Goal: Answer question/provide support: Share knowledge or assist other users

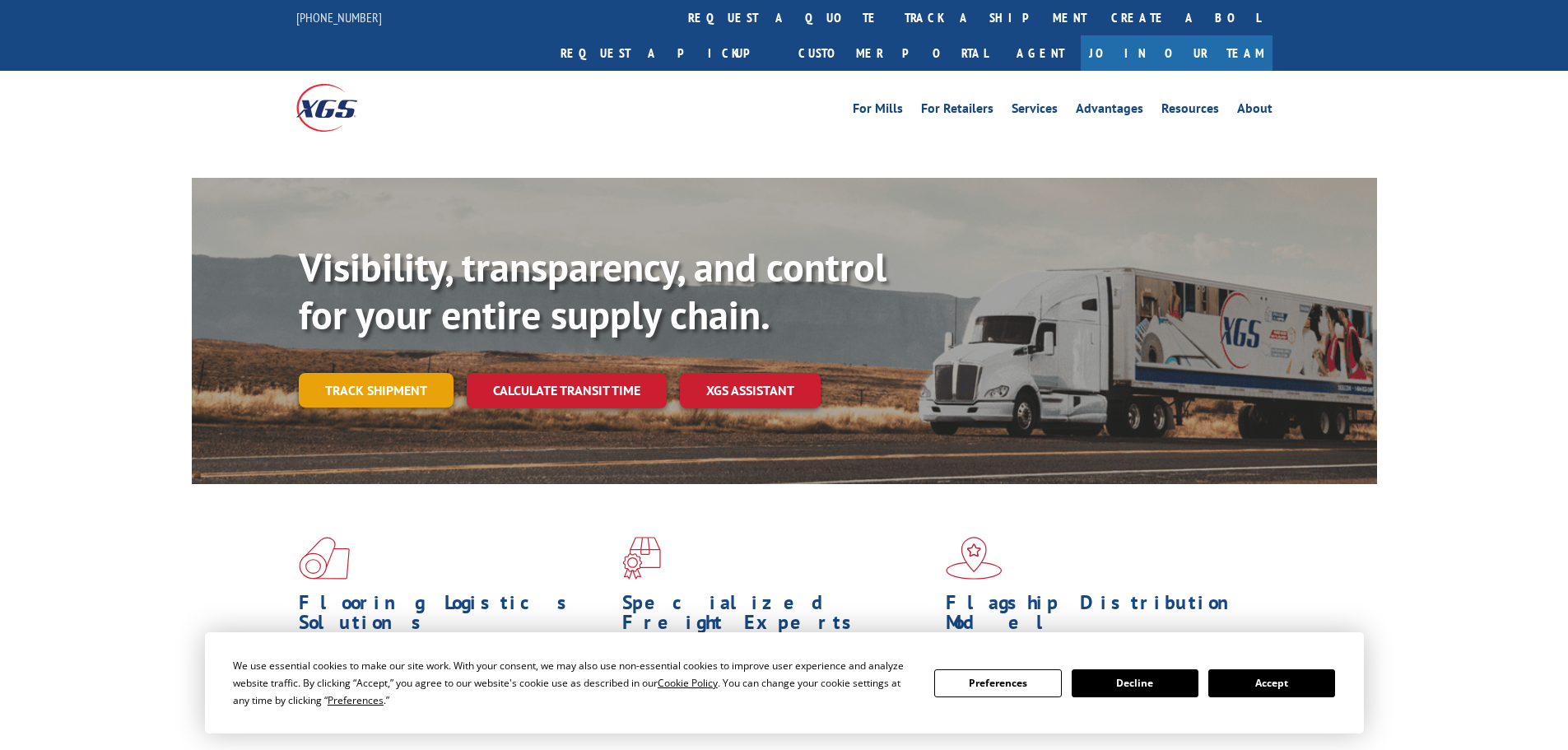
click at [372, 372] on link "Track shipment" at bounding box center [376, 389] width 155 height 35
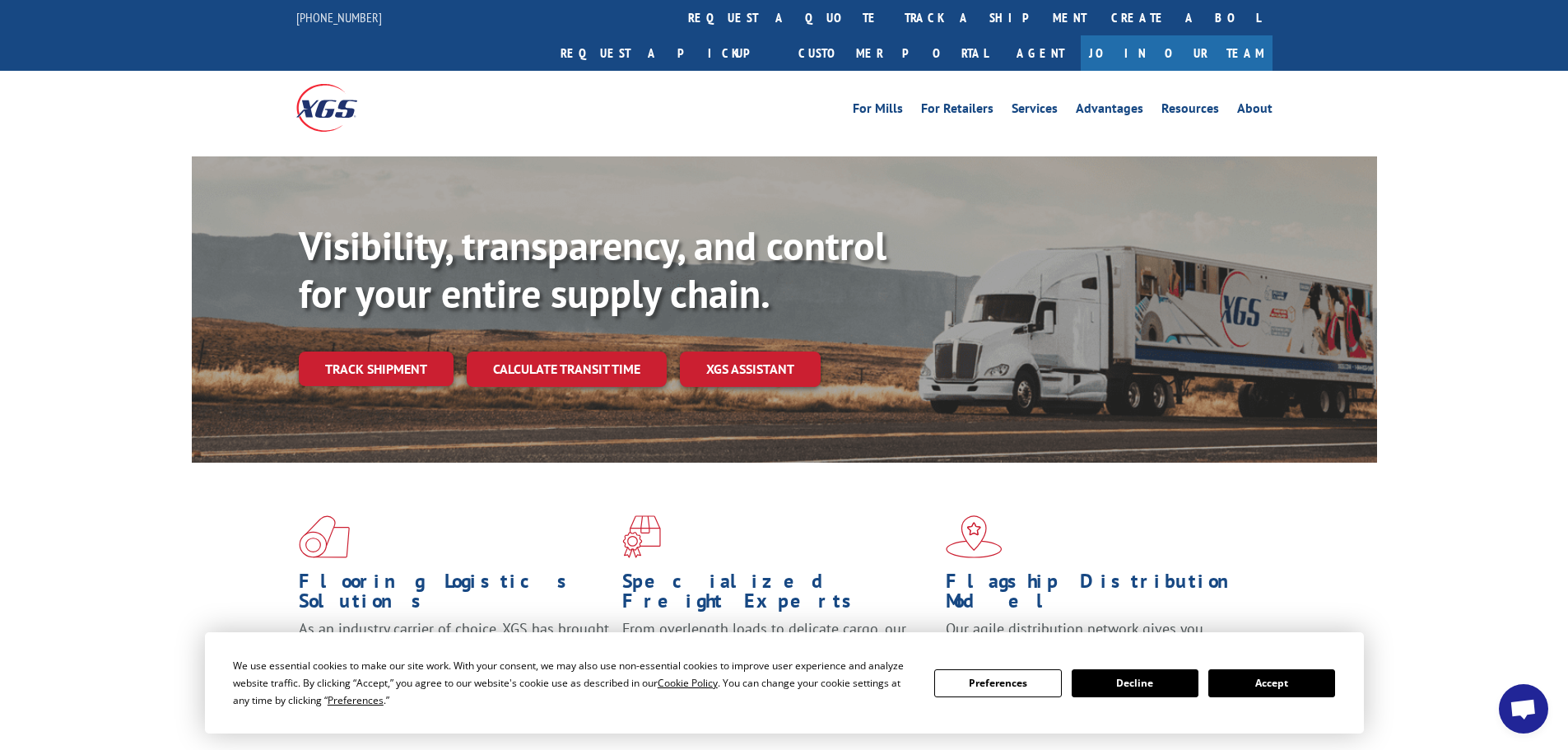
click at [1271, 687] on button "Accept" at bounding box center [1271, 683] width 127 height 28
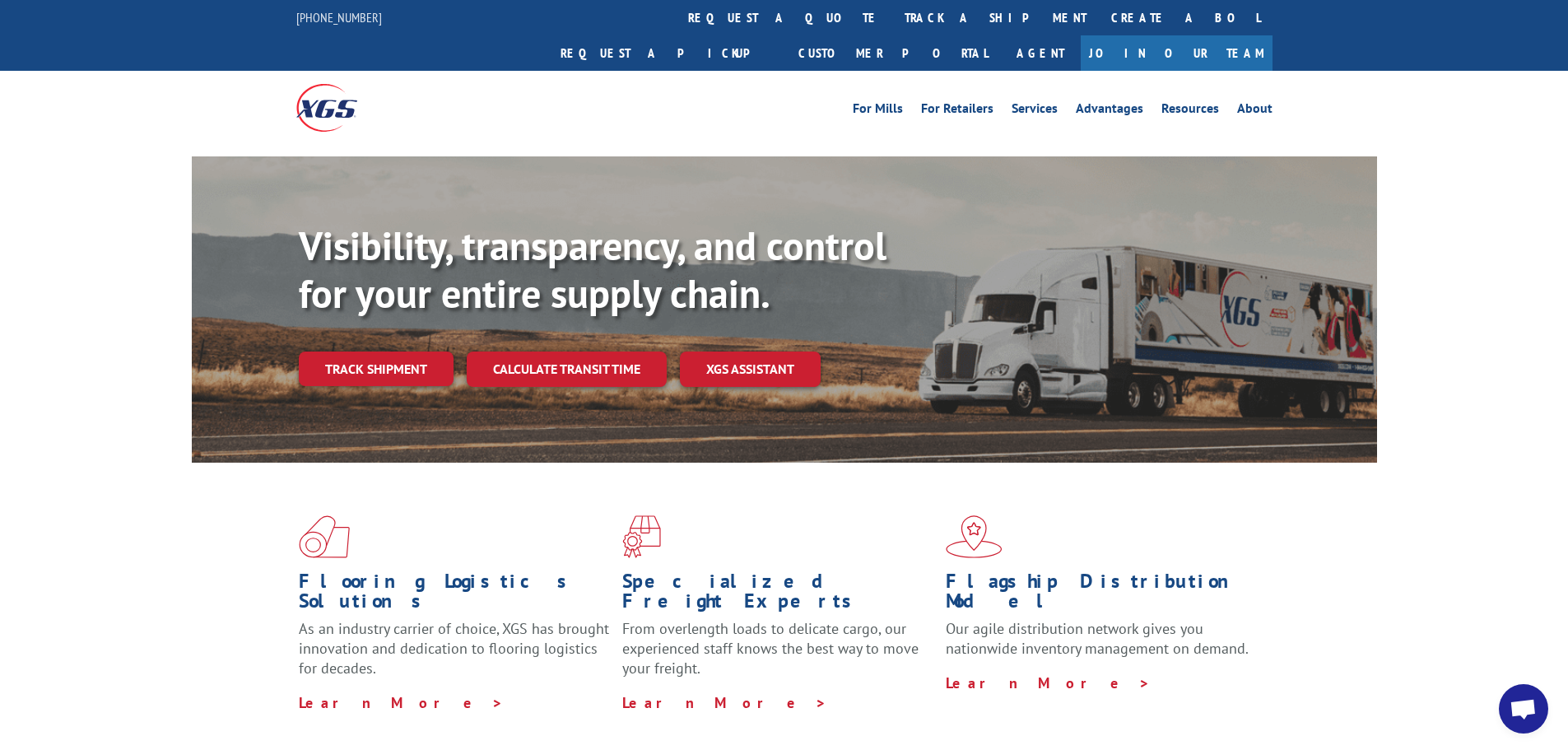
click at [422, 352] on div "Visibility, transparency, and control for your entire supply chain. Track shipm…" at bounding box center [837, 337] width 1079 height 229
click at [421, 351] on link "Track shipment" at bounding box center [376, 368] width 155 height 35
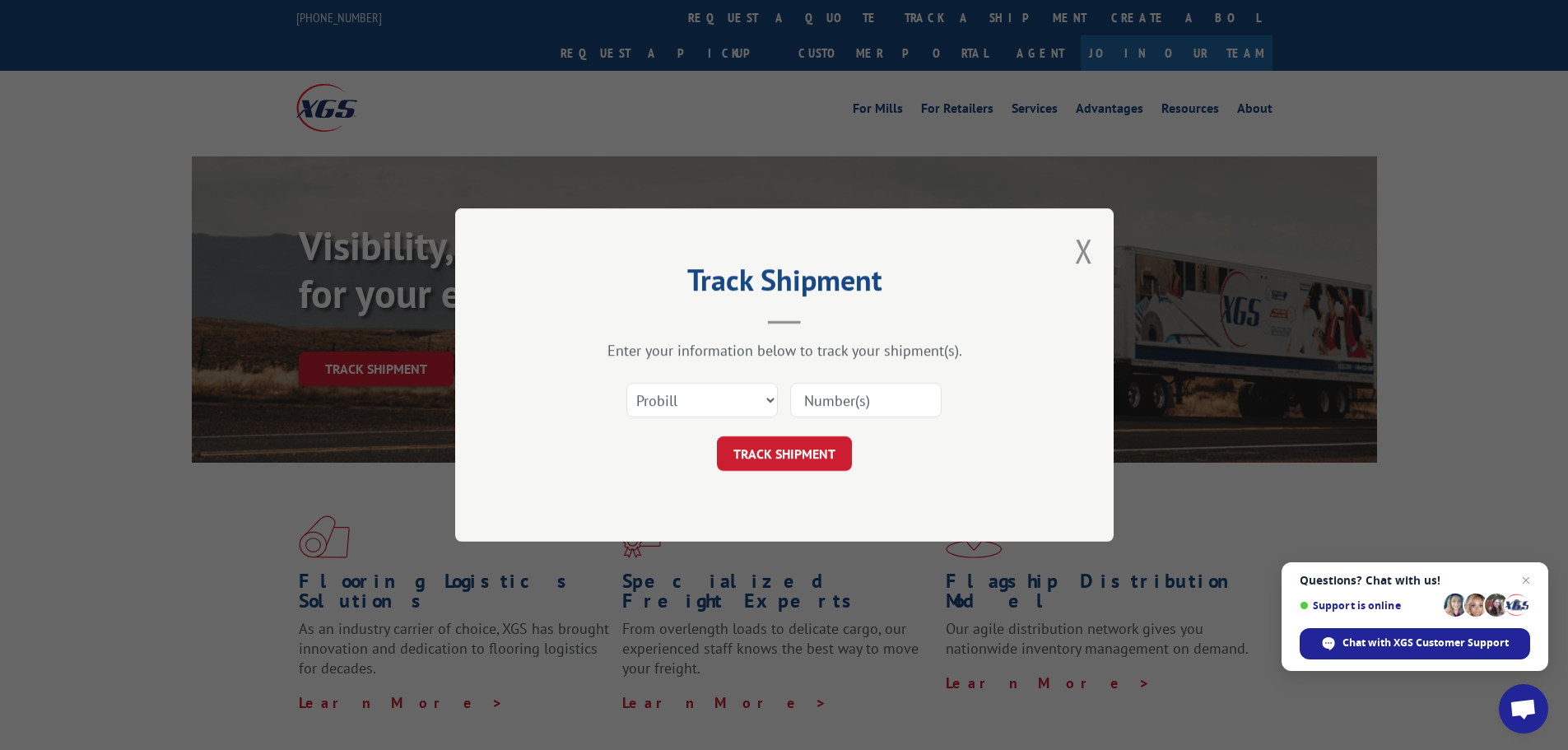
click at [824, 399] on input at bounding box center [866, 400] width 152 height 35
paste input "17604583"
type input "17604583"
click at [843, 442] on button "TRACK SHIPMENT" at bounding box center [784, 453] width 135 height 35
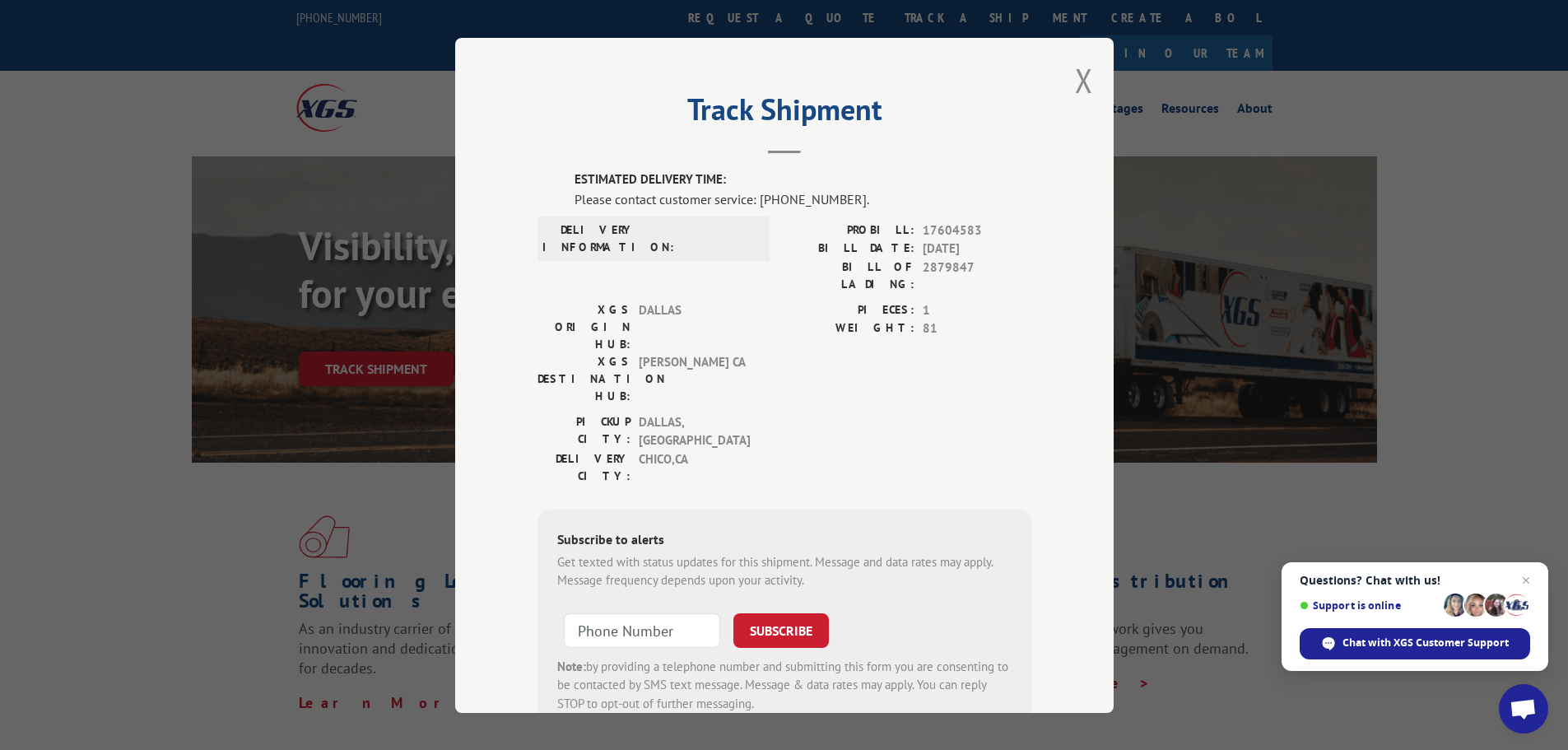
click at [1091, 94] on div "Track Shipment ESTIMATED DELIVERY TIME: Please contact customer service: [PHONE…" at bounding box center [784, 375] width 658 height 675
click at [1085, 87] on button "Close modal" at bounding box center [1084, 80] width 18 height 43
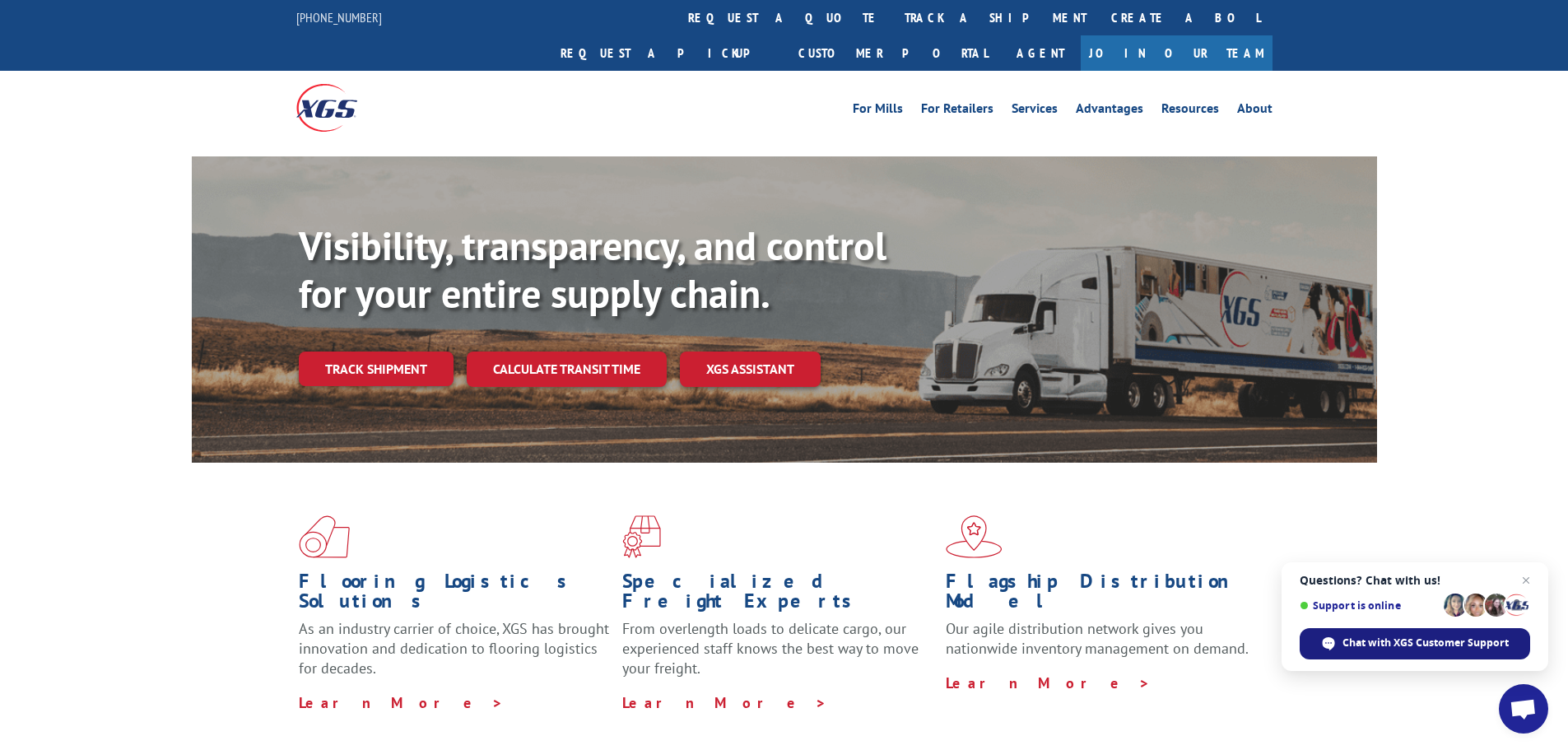
click at [1337, 635] on div "Chat with XGS Customer Support" at bounding box center [1415, 643] width 230 height 32
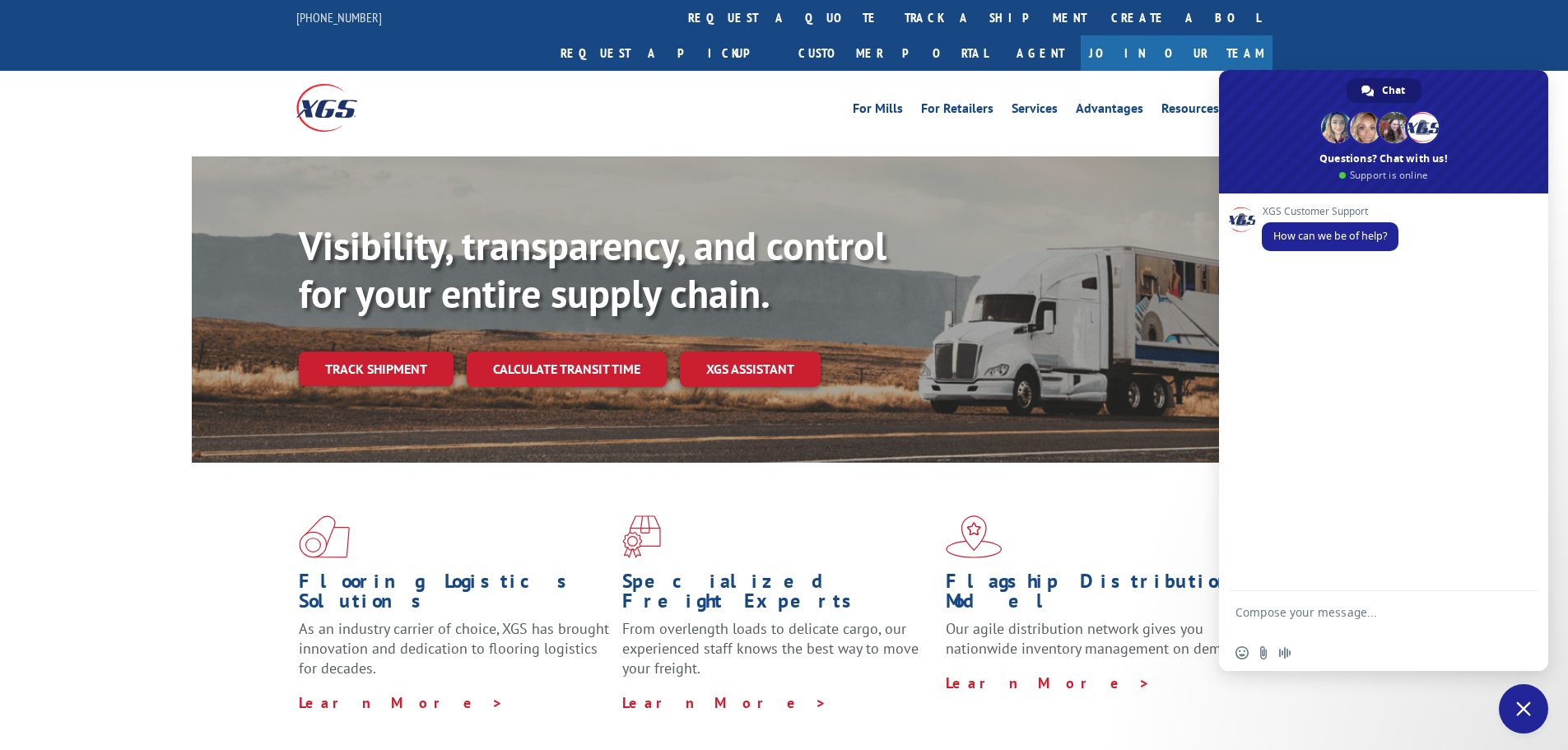
click at [1338, 614] on textarea "Compose your message..." at bounding box center [1365, 620] width 260 height 30
type textarea "order tracking"
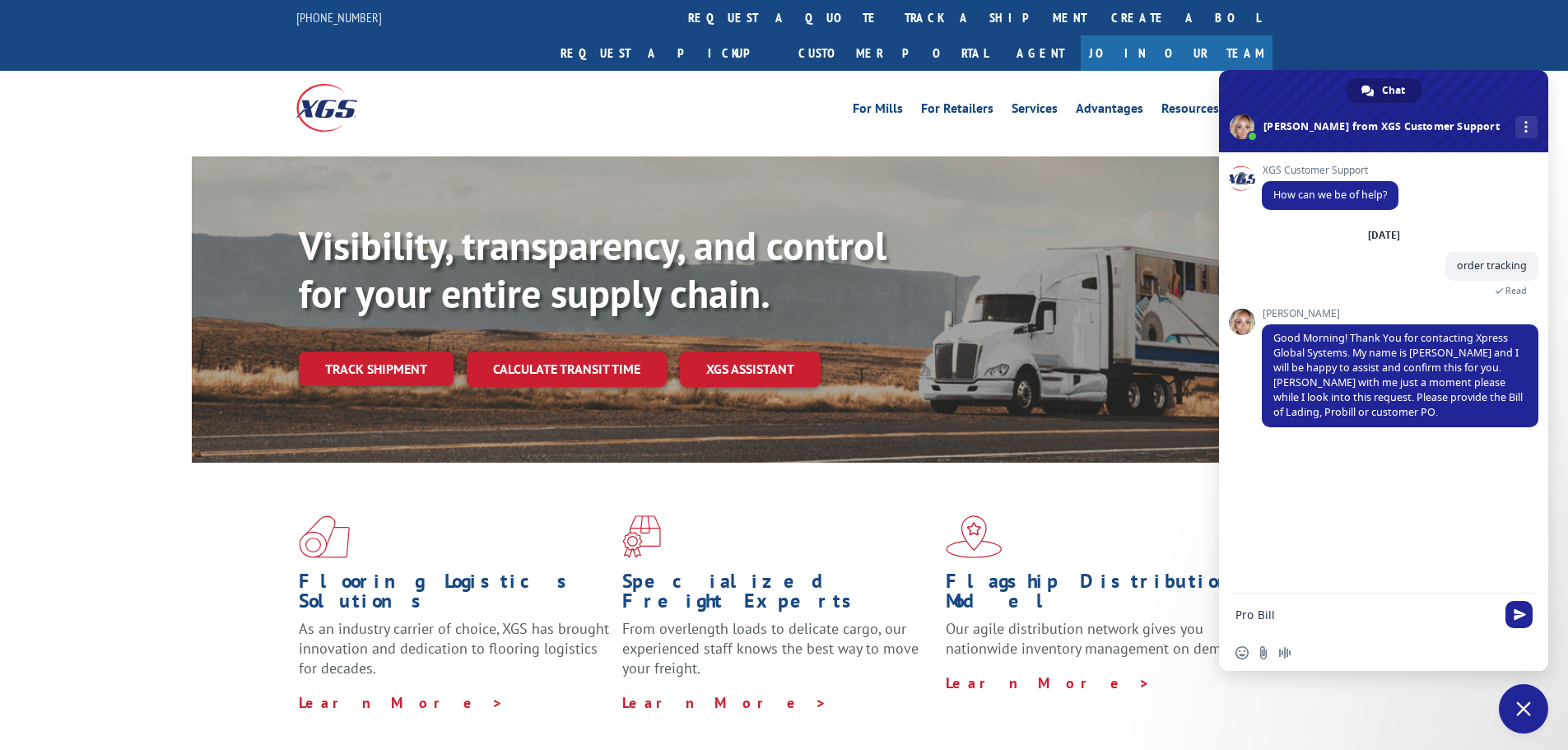
paste textarea "17604583"
type textarea "Pro Bill 17604583"
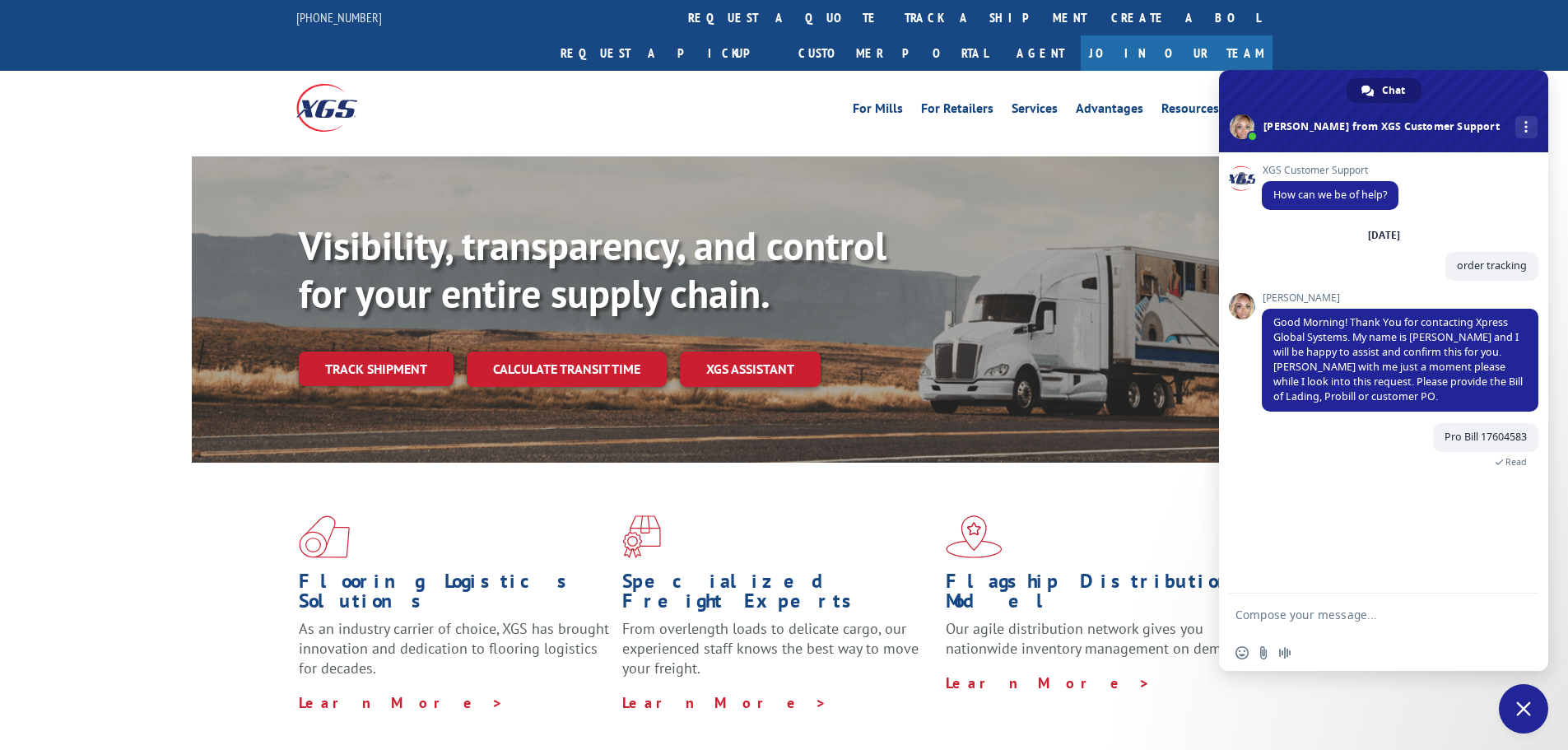
click at [1388, 613] on textarea "Compose your message..." at bounding box center [1365, 614] width 260 height 14
click at [1383, 613] on textarea "Compose your message..." at bounding box center [1365, 614] width 260 height 14
click at [366, 351] on link "Track shipment" at bounding box center [376, 368] width 155 height 35
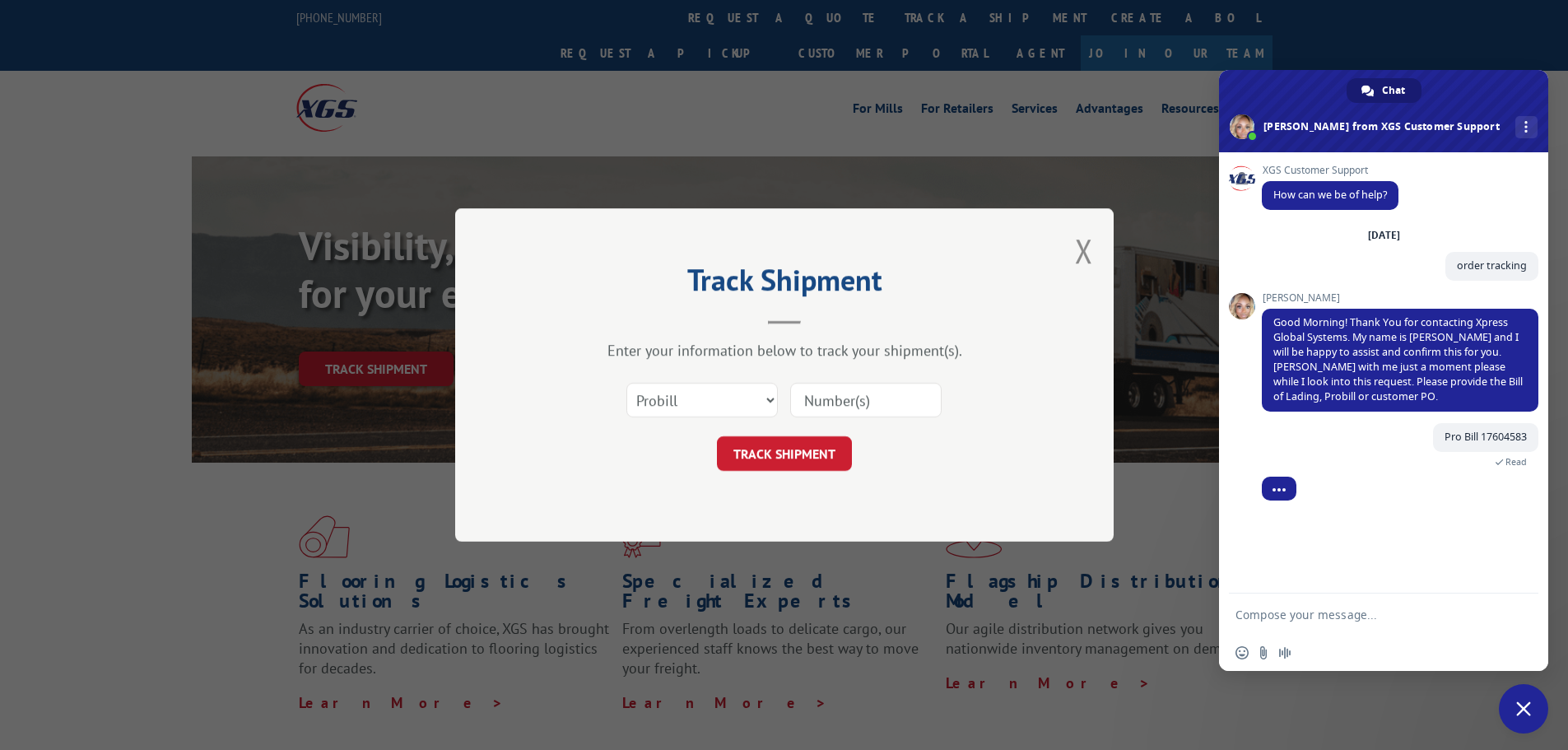
click at [809, 390] on input at bounding box center [866, 400] width 152 height 35
paste input "17604583"
type input "17604583"
click at [825, 447] on button "TRACK SHIPMENT" at bounding box center [784, 453] width 135 height 35
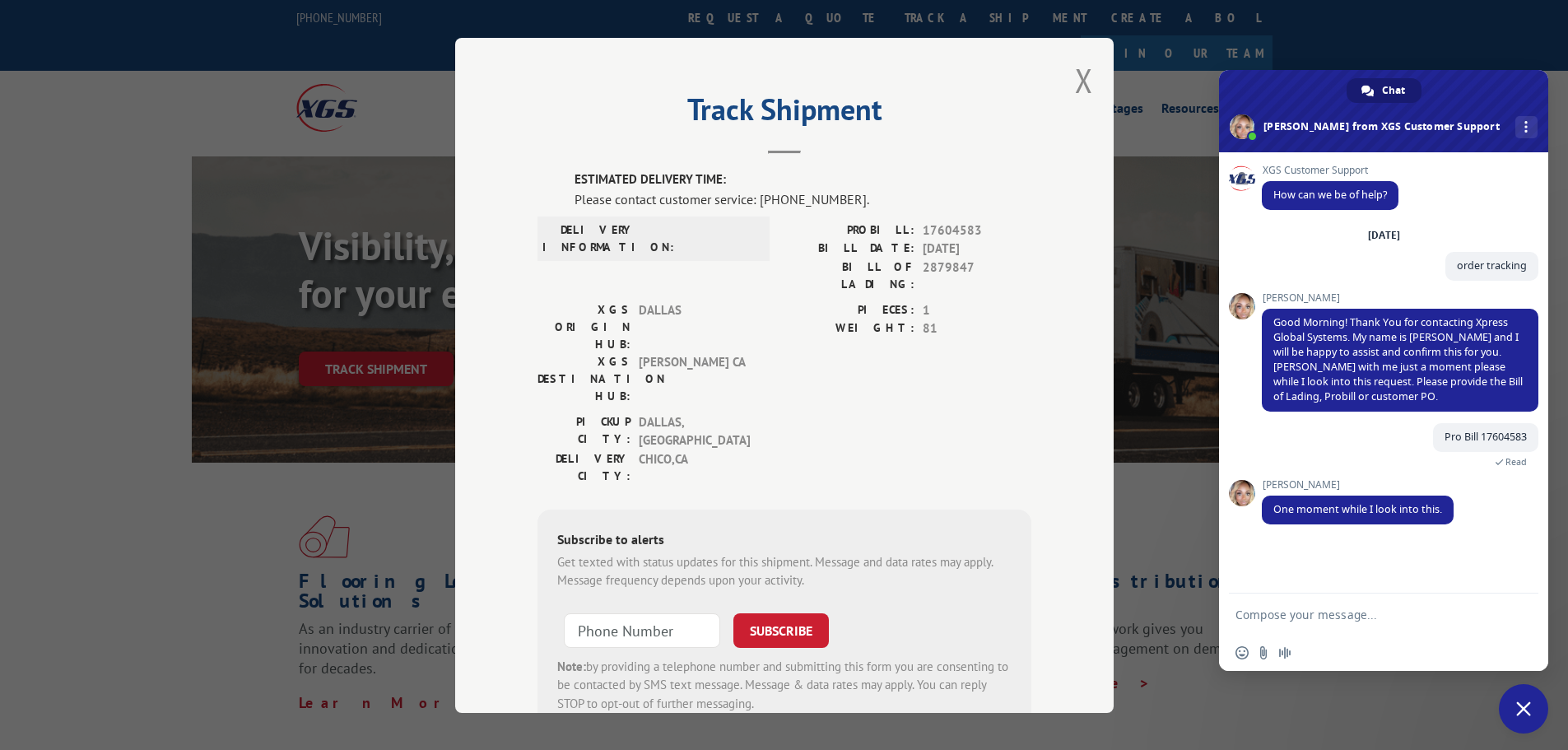
click at [1346, 613] on textarea "Compose your message..." at bounding box center [1365, 614] width 260 height 14
type textarea "sound good thank you"
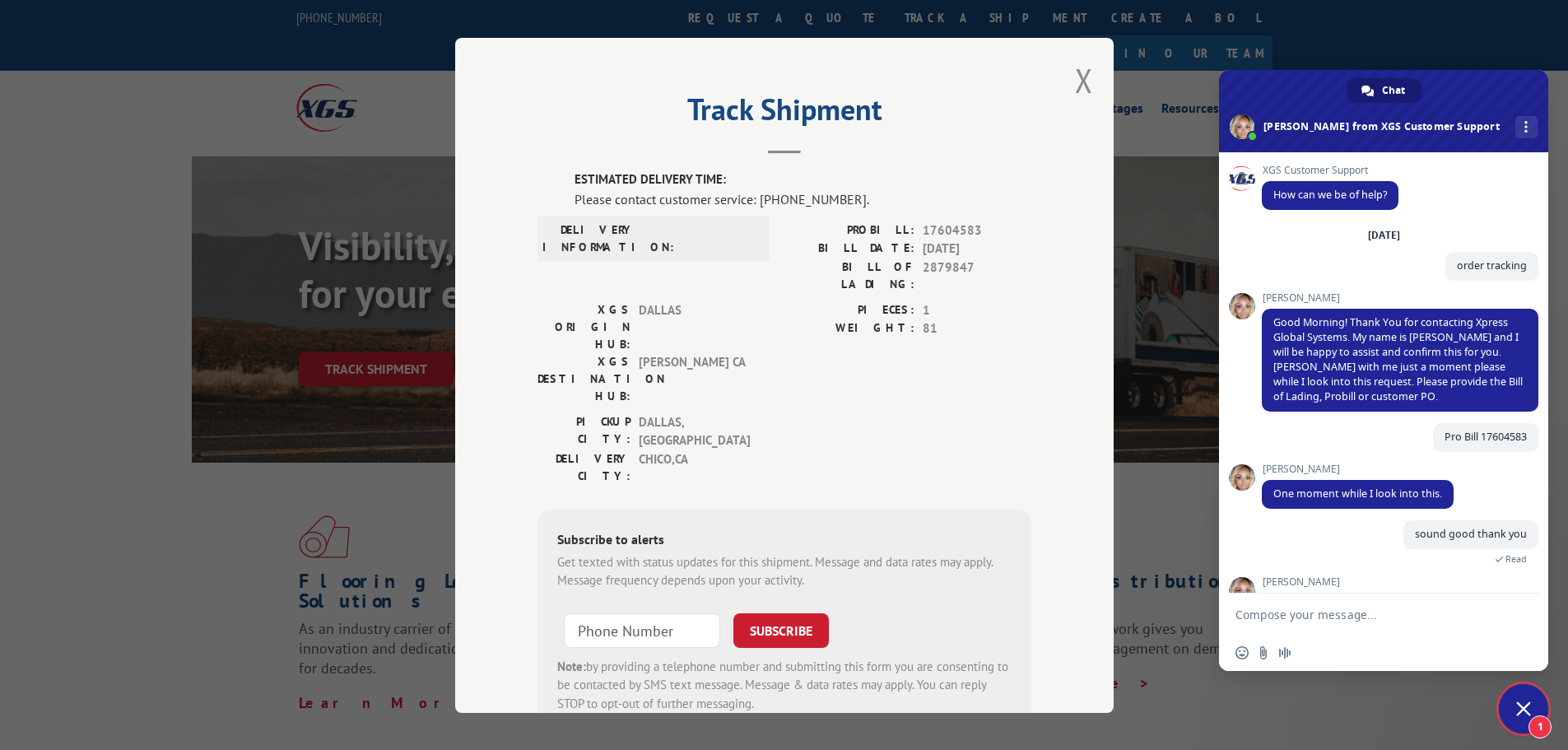
scroll to position [47, 0]
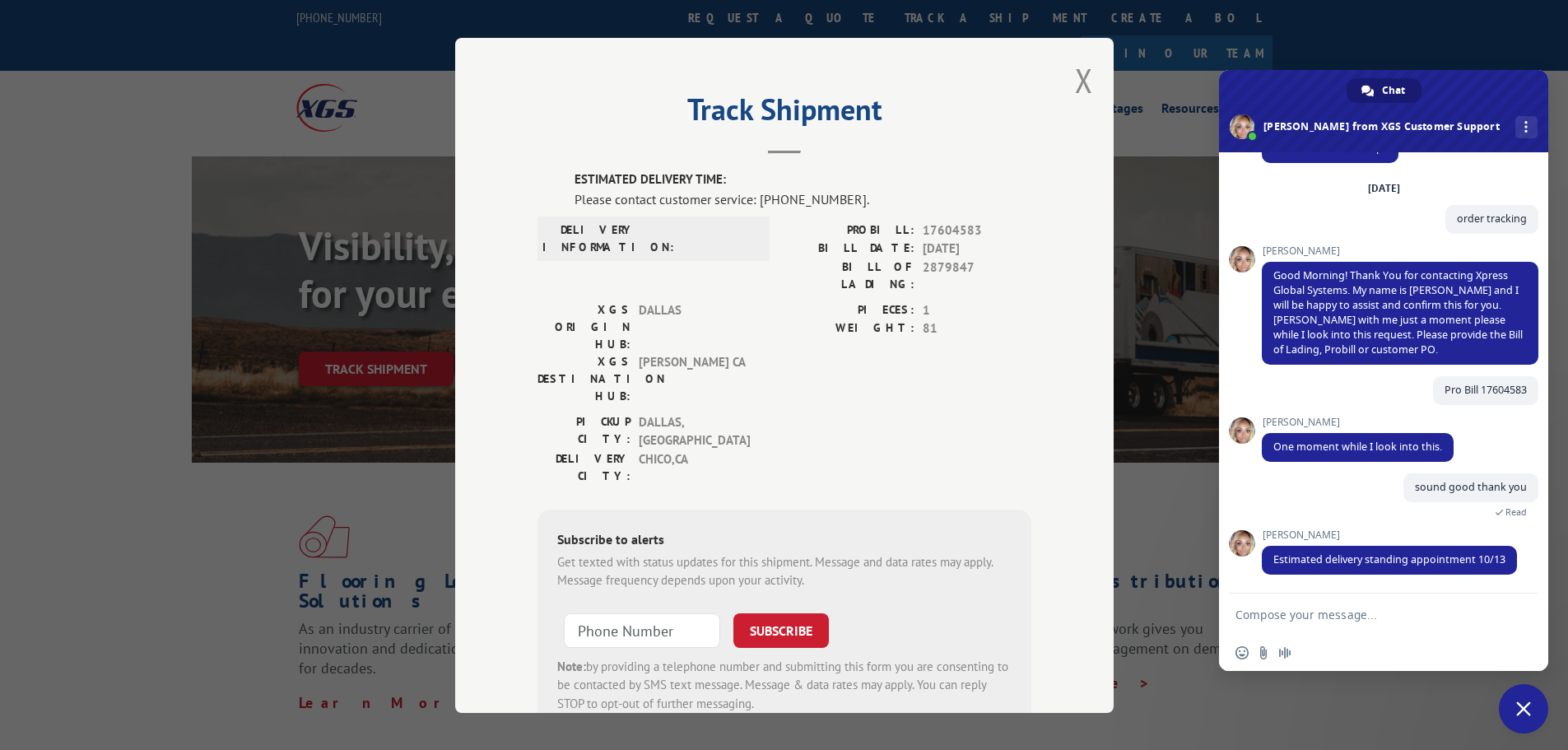
click at [1320, 603] on form at bounding box center [1365, 615] width 260 height 44
click at [1322, 614] on textarea "Compose your message..." at bounding box center [1365, 614] width 260 height 14
type textarea "I"
type textarea "W"
type textarea "I"
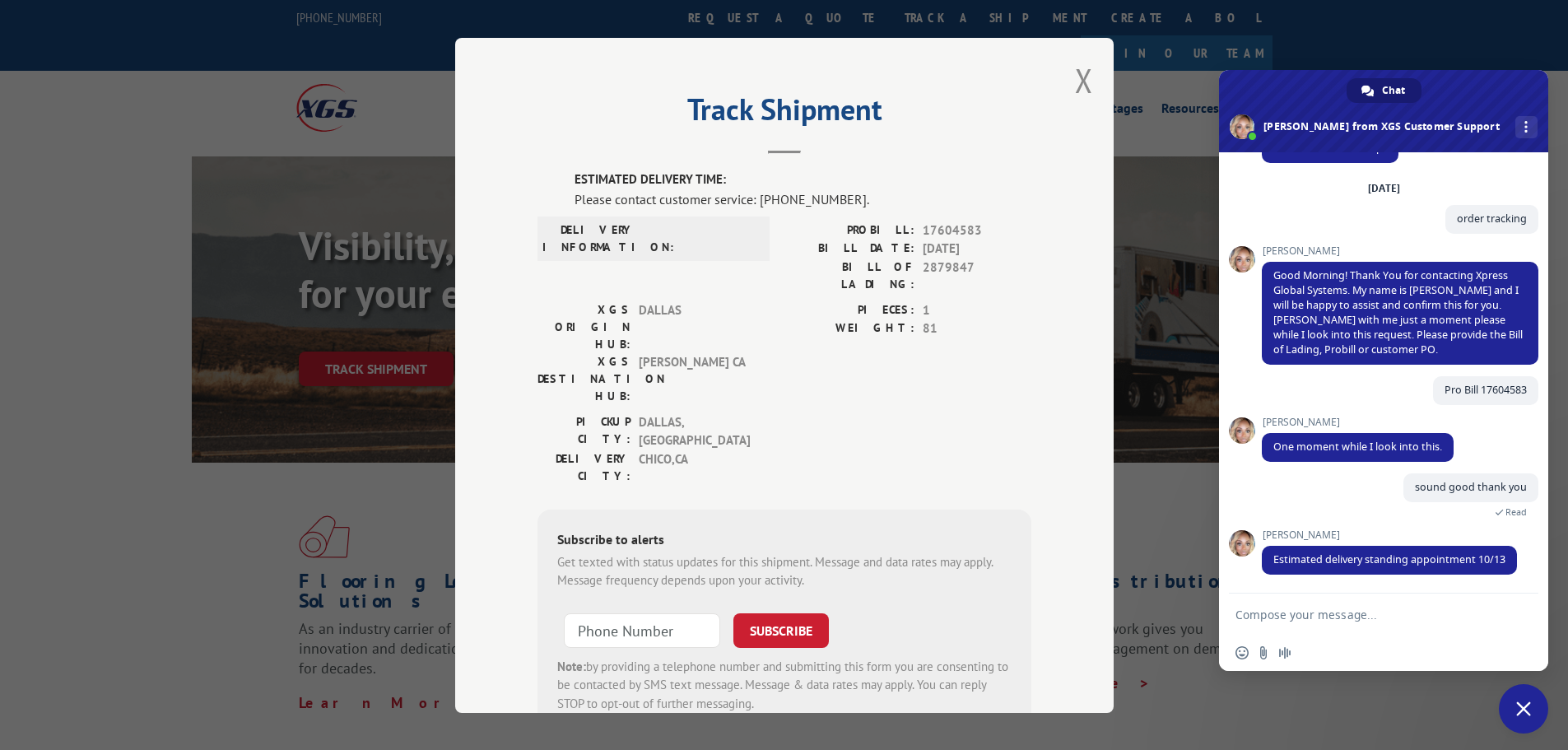
type textarea "W"
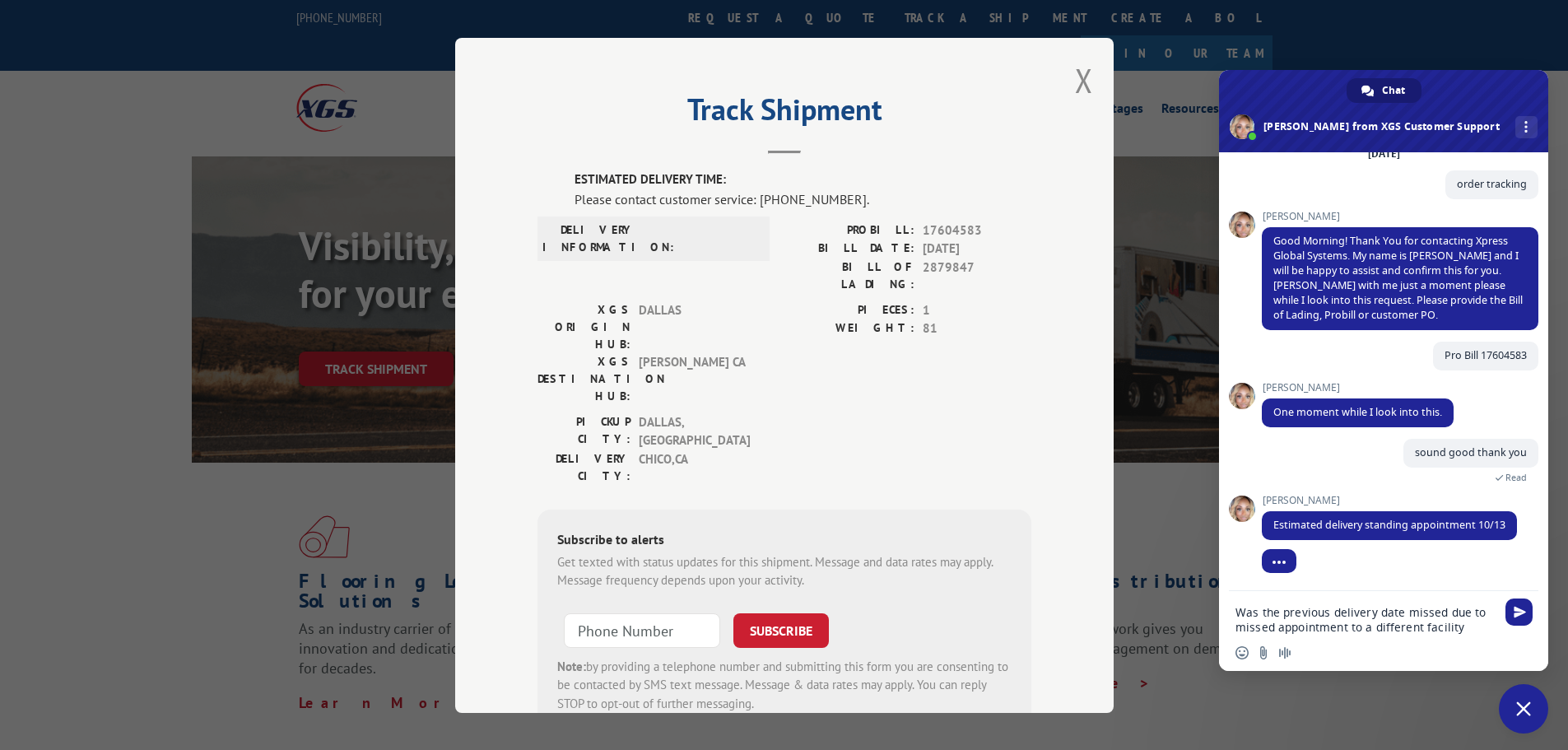
type textarea "Was the previous delivery date missed due to missed appointment to a different …"
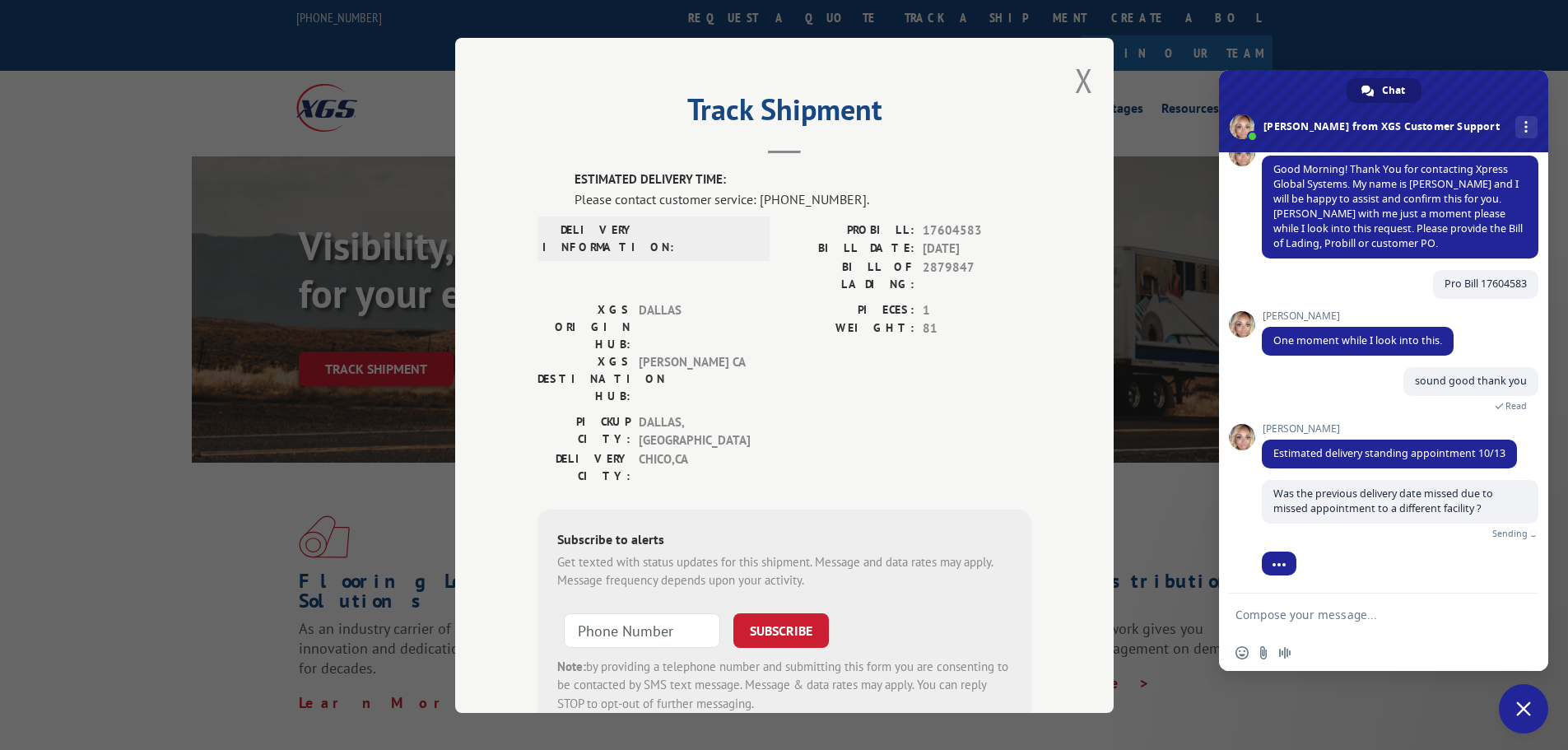
scroll to position [134, 0]
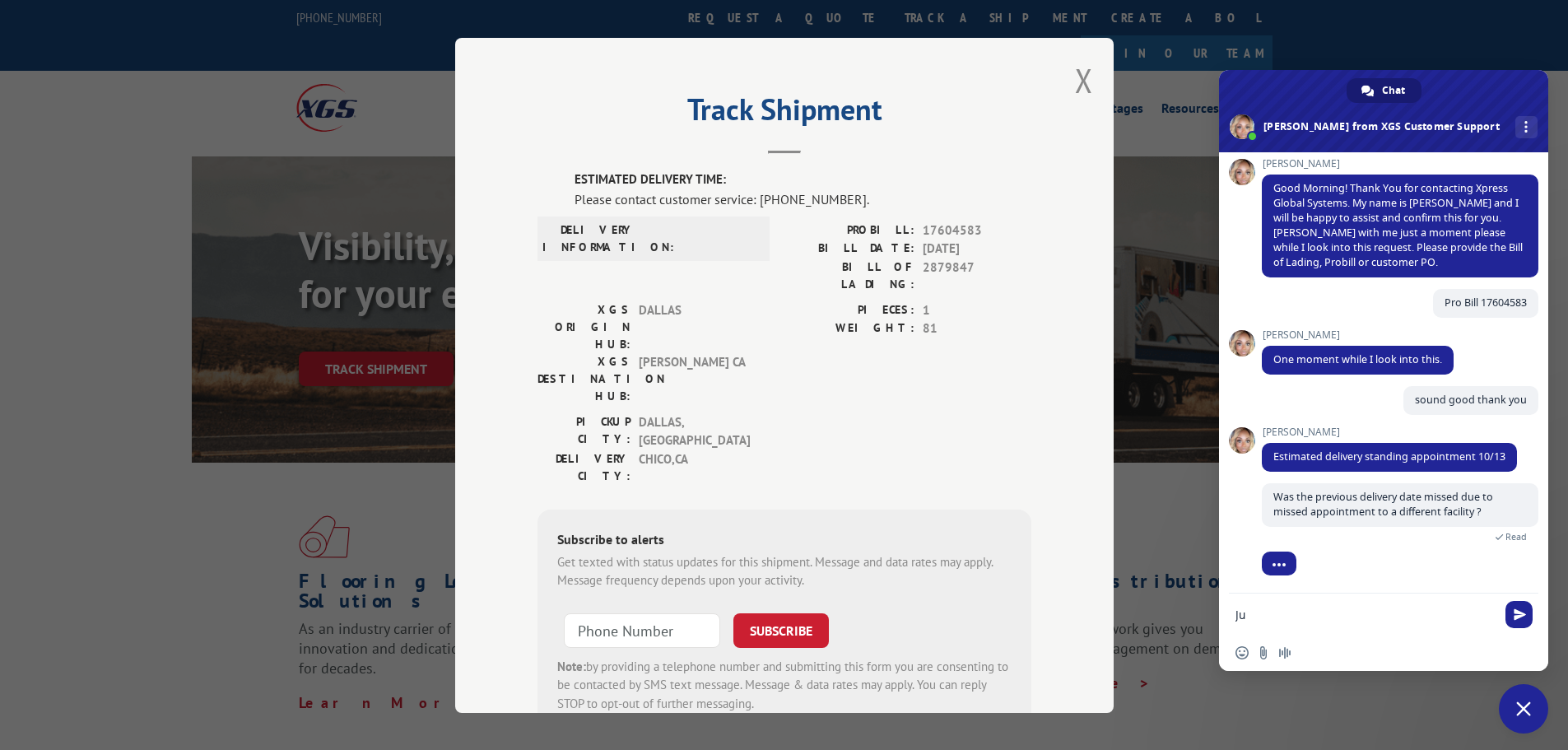
type textarea "J"
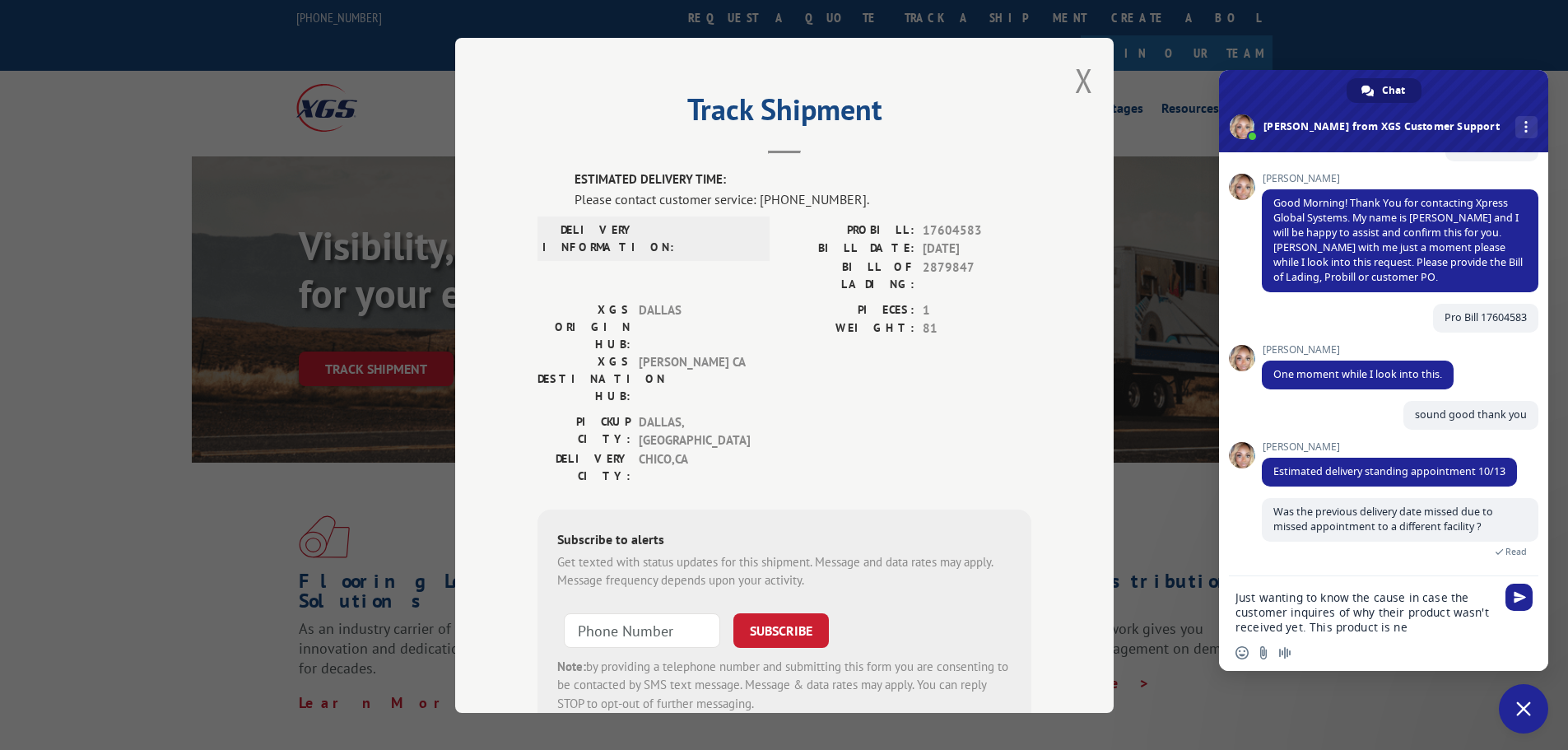
scroll to position [153, 0]
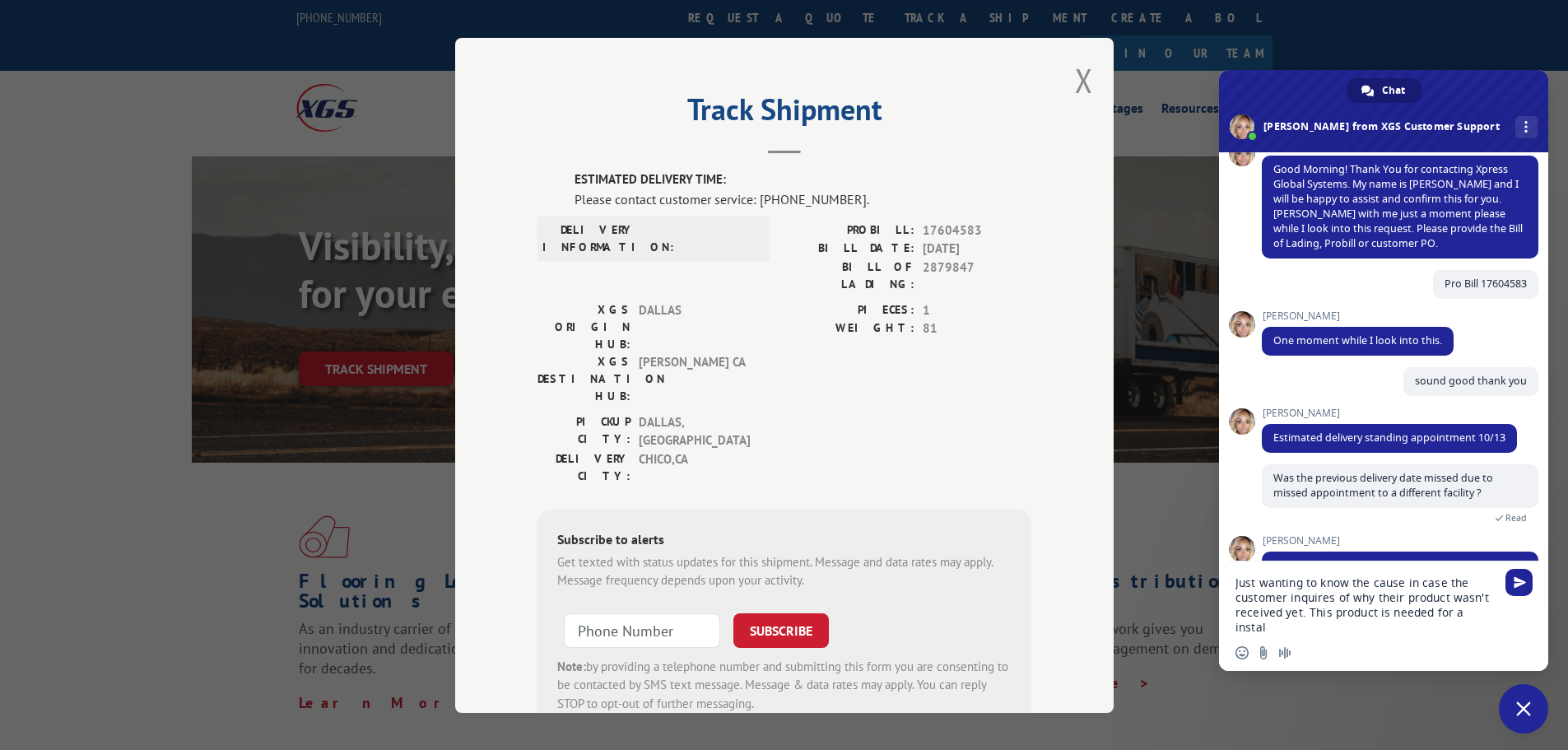
type textarea "Just wanting to know the cause in case the customer inquires of why their produ…"
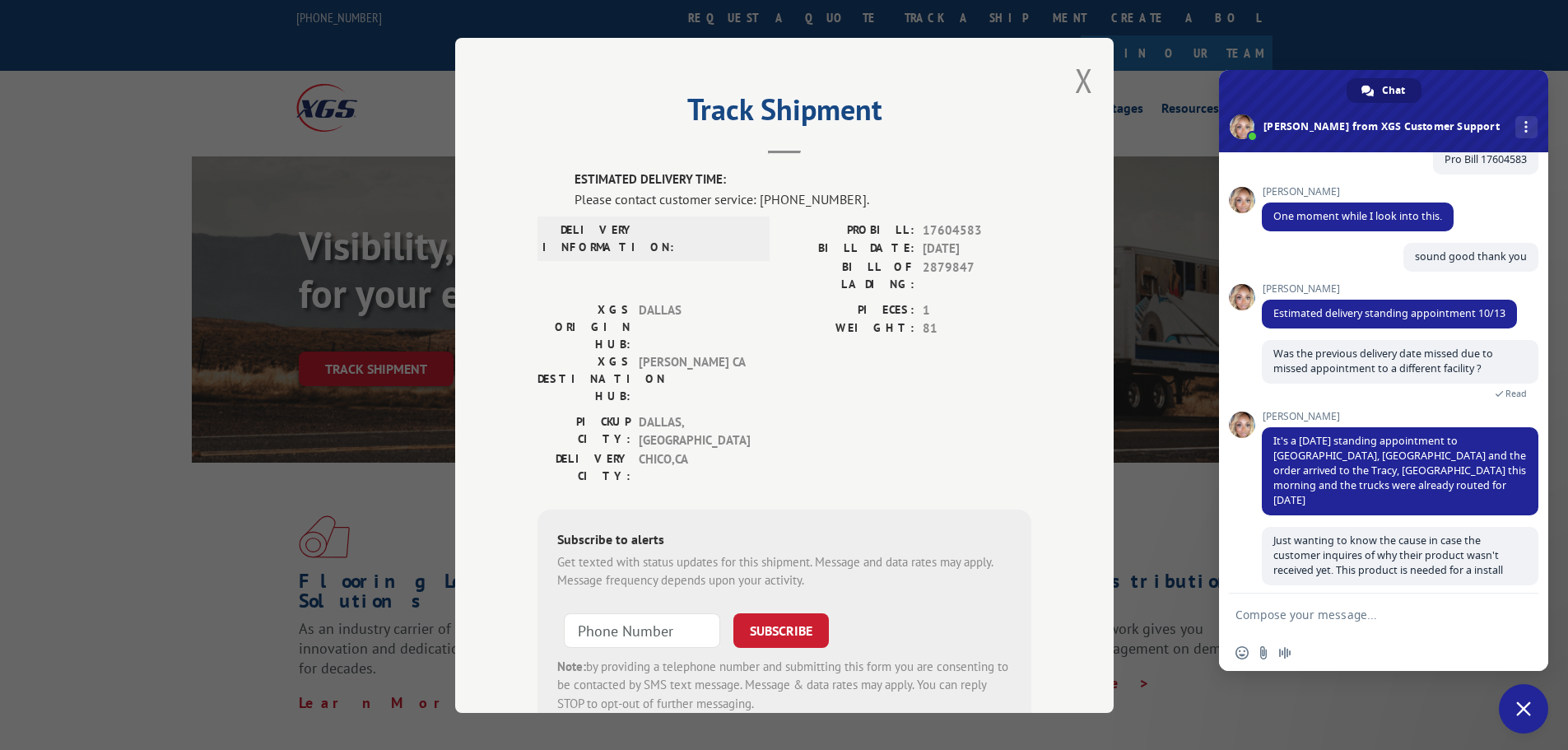
scroll to position [258, 0]
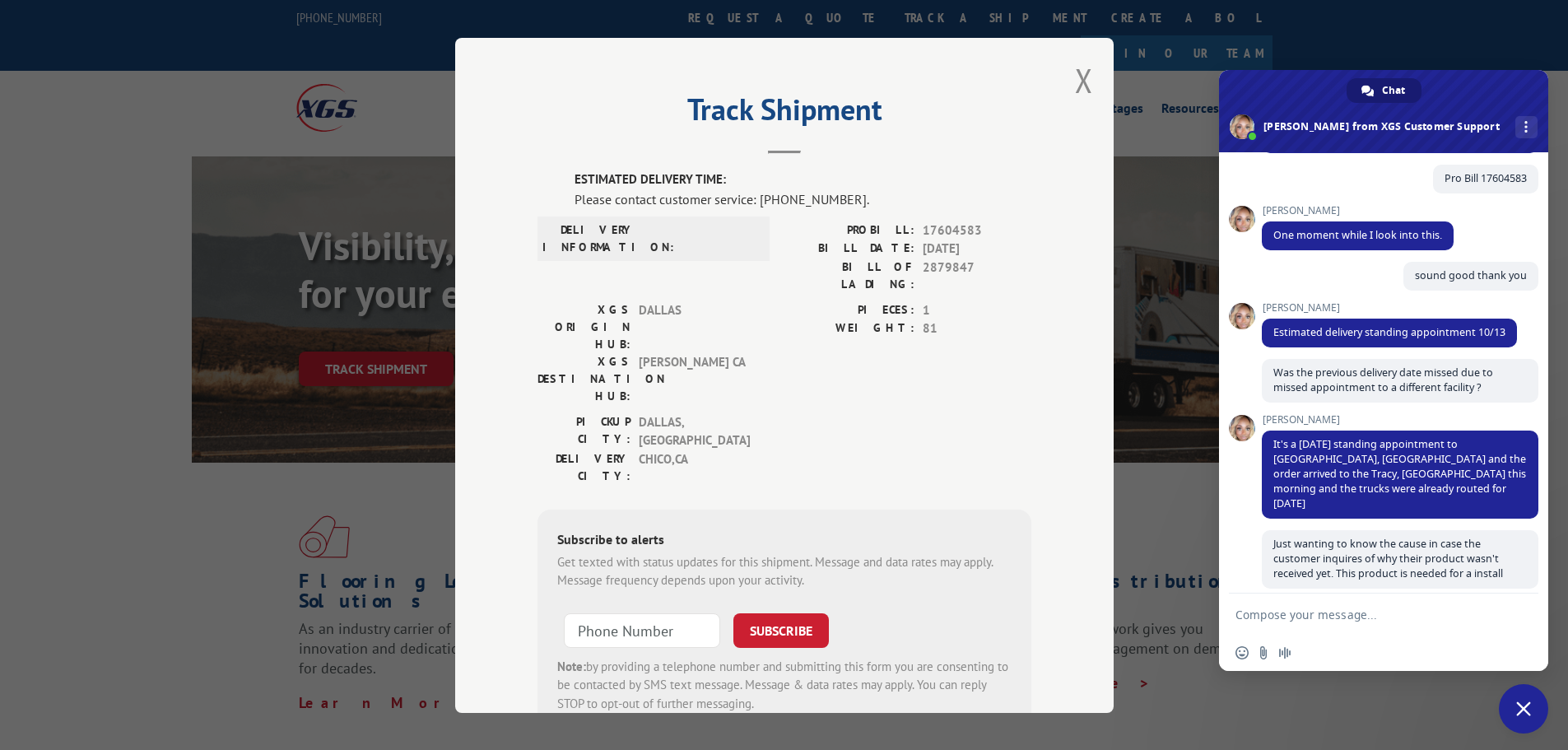
click at [1297, 607] on textarea "Compose your message..." at bounding box center [1365, 614] width 260 height 14
type textarea "o"
type textarea "Thank you for the information."
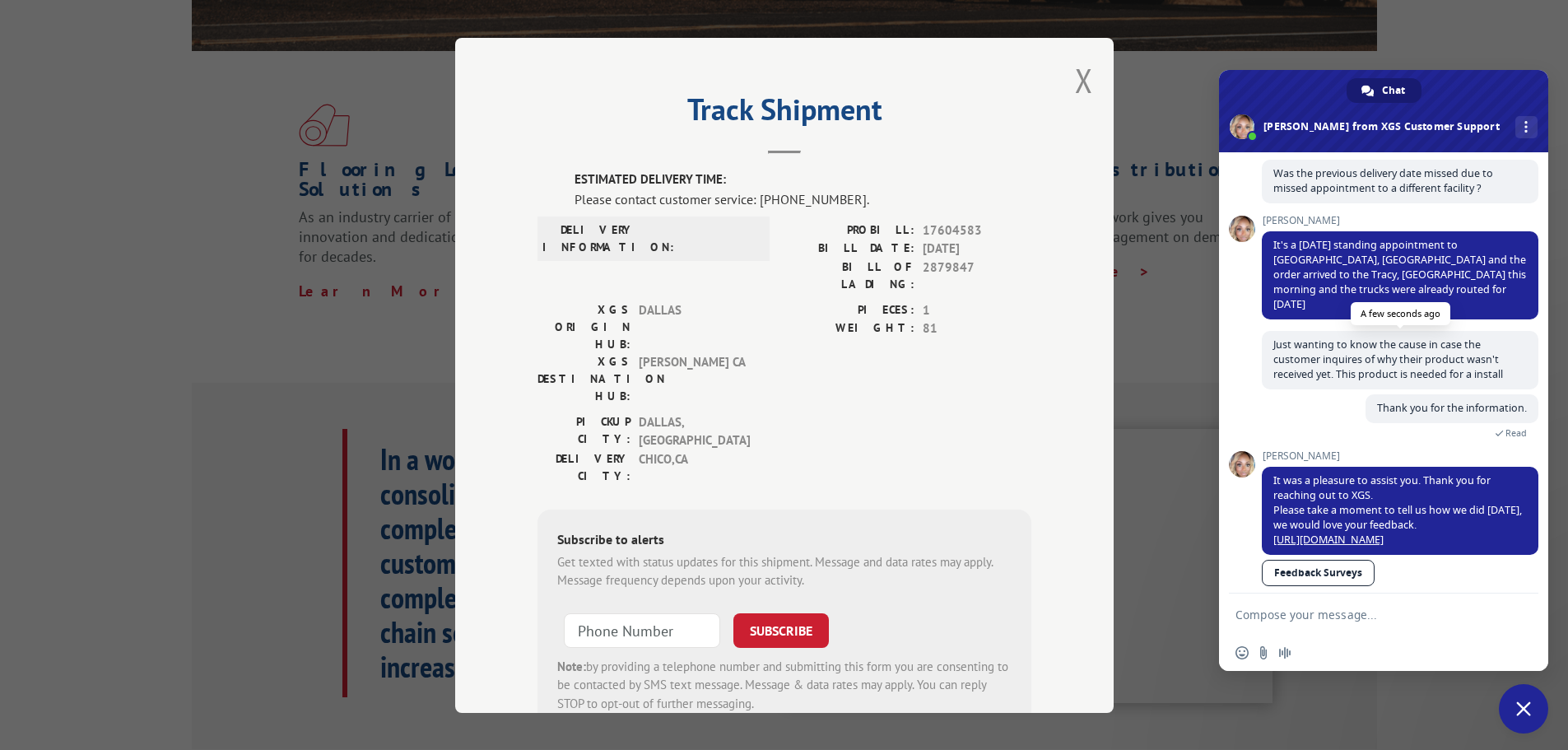
scroll to position [129, 0]
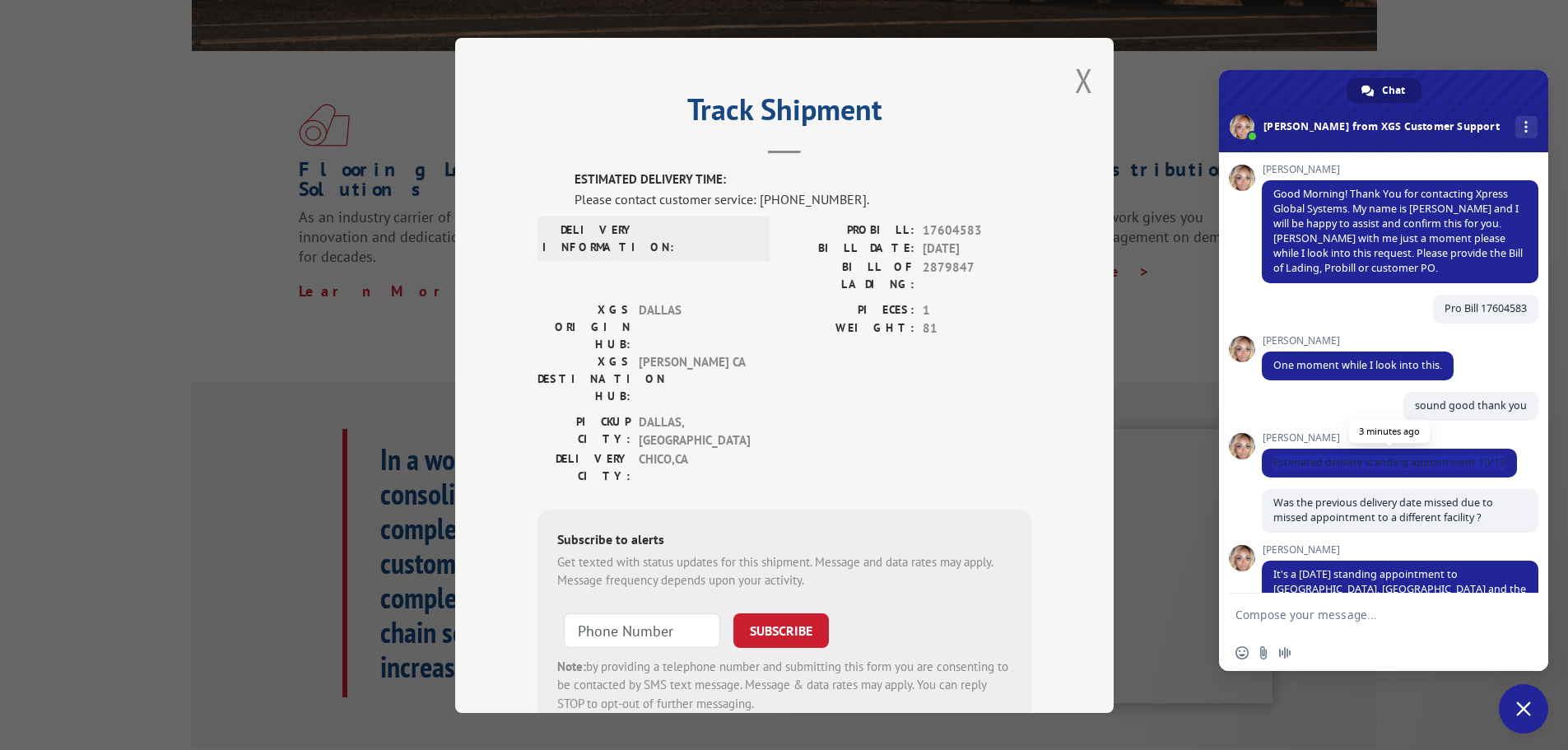
drag, startPoint x: 1276, startPoint y: 462, endPoint x: 1505, endPoint y: 461, distance: 229.0
click at [1505, 461] on span "Estimated delivery standing appointment 10/13" at bounding box center [1390, 462] width 232 height 14
copy span "Estimated delivery standing appointment 10/13"
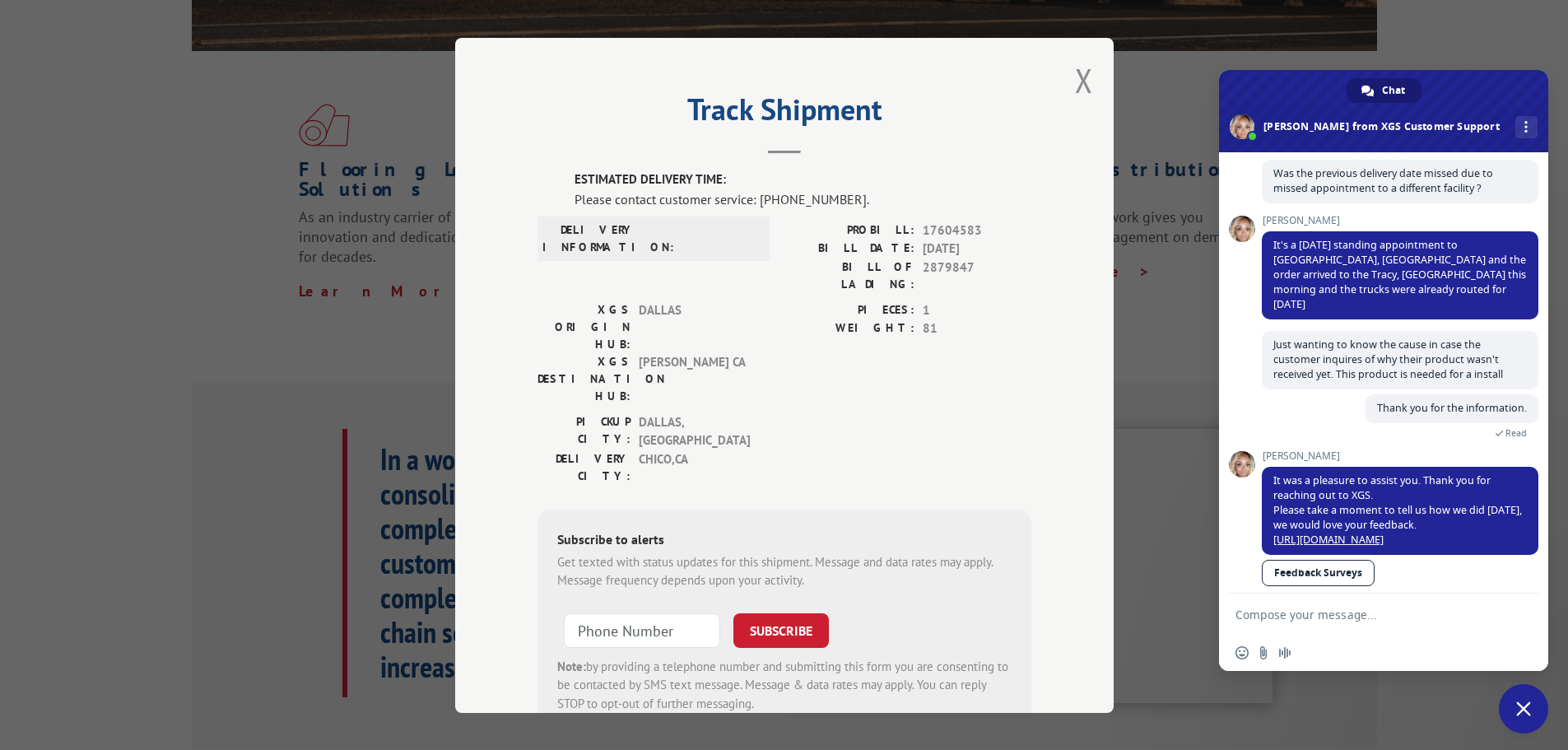
click at [1302, 394] on div "Thank you for the information. A minute ago Read" at bounding box center [1400, 422] width 276 height 56
drag, startPoint x: 1275, startPoint y: 246, endPoint x: 1521, endPoint y: 275, distance: 247.7
click at [1521, 275] on span "It's a [DATE] standing appointment to [GEOGRAPHIC_DATA], [GEOGRAPHIC_DATA] and …" at bounding box center [1400, 274] width 276 height 88
copy span "It's a [DATE] standing appointment to [GEOGRAPHIC_DATA], [GEOGRAPHIC_DATA] and …"
